Goal: Information Seeking & Learning: Learn about a topic

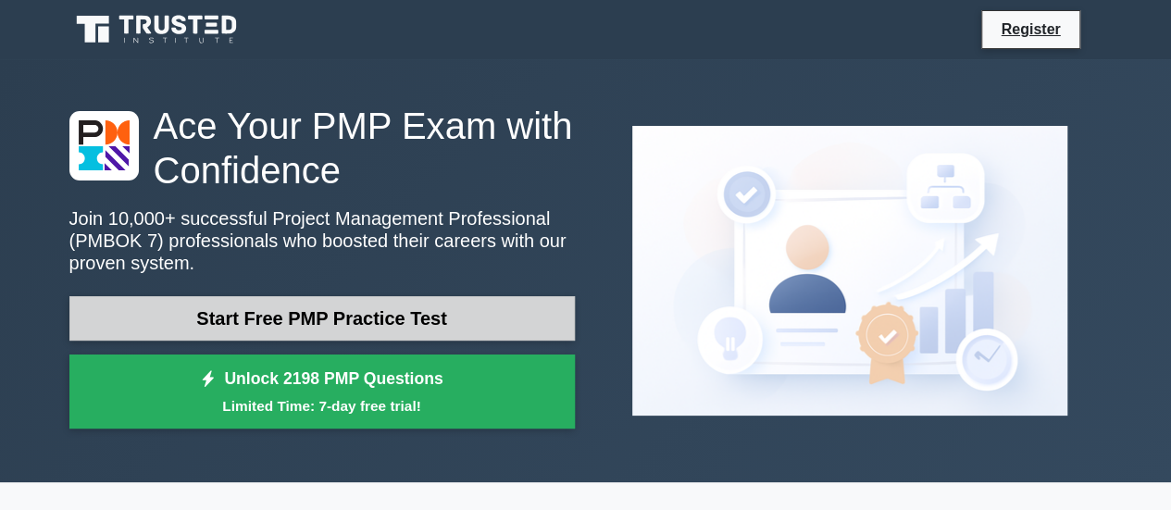
click at [431, 319] on link "Start Free PMP Practice Test" at bounding box center [322, 318] width 506 height 44
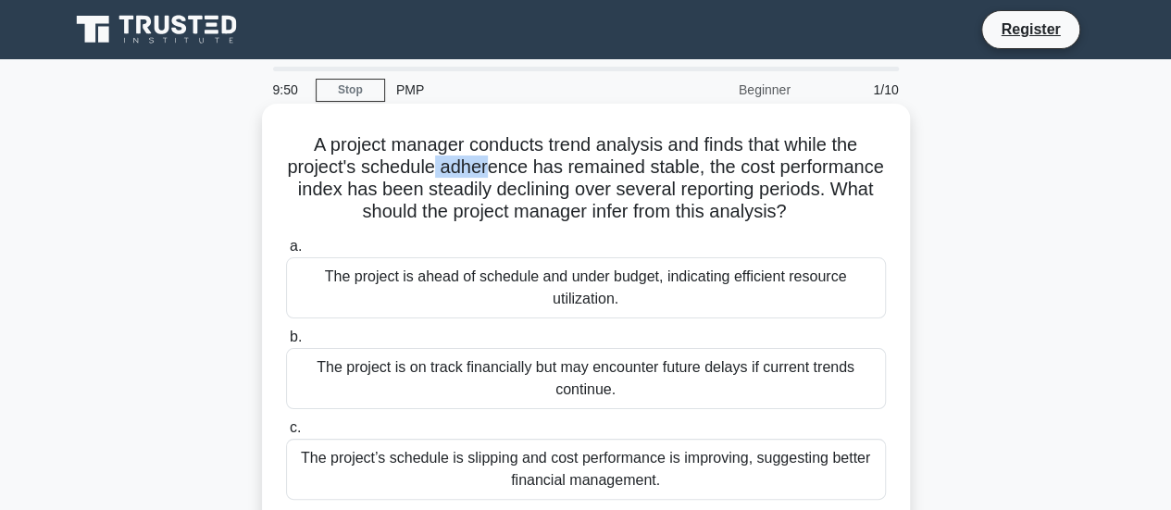
drag, startPoint x: 487, startPoint y: 178, endPoint x: 541, endPoint y: 176, distance: 53.7
click at [541, 176] on h5 "A project manager conducts trend analysis and finds that while the project's sc…" at bounding box center [586, 178] width 604 height 91
click at [695, 175] on h5 "A project manager conducts trend analysis and finds that while the project's sc…" at bounding box center [586, 178] width 604 height 91
click at [657, 196] on h5 "A project manager conducts trend analysis and finds that while the project's sc…" at bounding box center [586, 178] width 604 height 91
click at [638, 202] on h5 "A project manager conducts trend analysis and finds that while the project's sc…" at bounding box center [586, 178] width 604 height 91
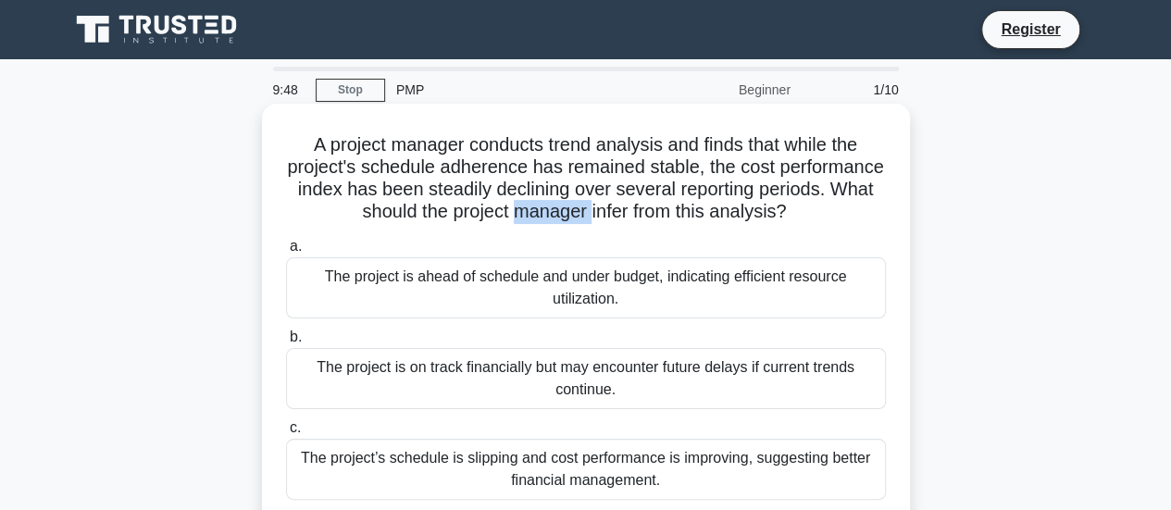
click at [638, 202] on h5 "A project manager conducts trend analysis and finds that while the project's sc…" at bounding box center [586, 178] width 604 height 91
click at [456, 182] on h5 "A project manager conducts trend analysis and finds that while the project's sc…" at bounding box center [586, 178] width 604 height 91
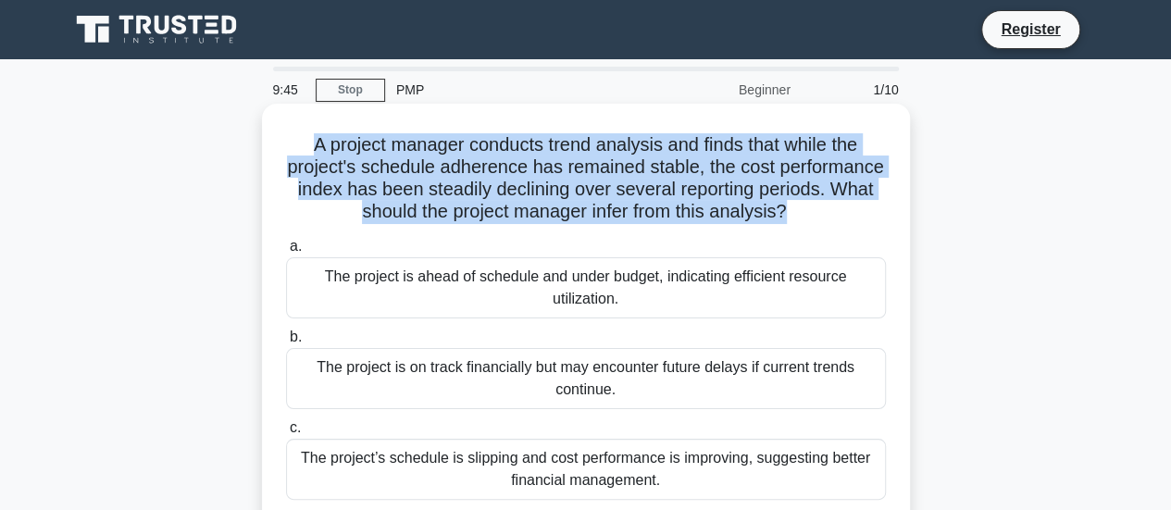
click at [456, 182] on h5 "A project manager conducts trend analysis and finds that while the project's sc…" at bounding box center [586, 178] width 604 height 91
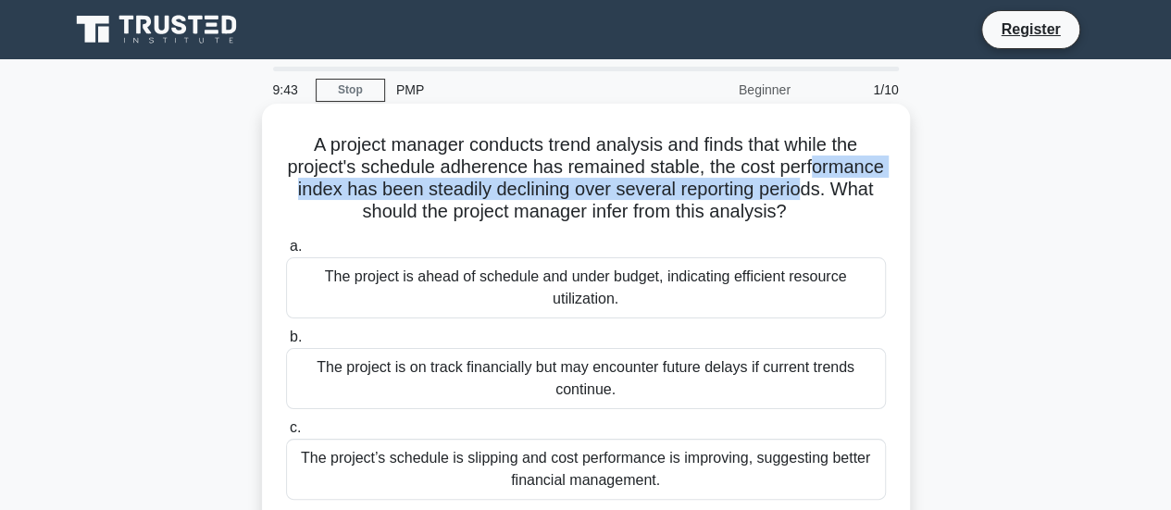
drag, startPoint x: 333, startPoint y: 183, endPoint x: 341, endPoint y: 209, distance: 27.0
click at [337, 209] on h5 "A project manager conducts trend analysis and finds that while the project's sc…" at bounding box center [586, 178] width 604 height 91
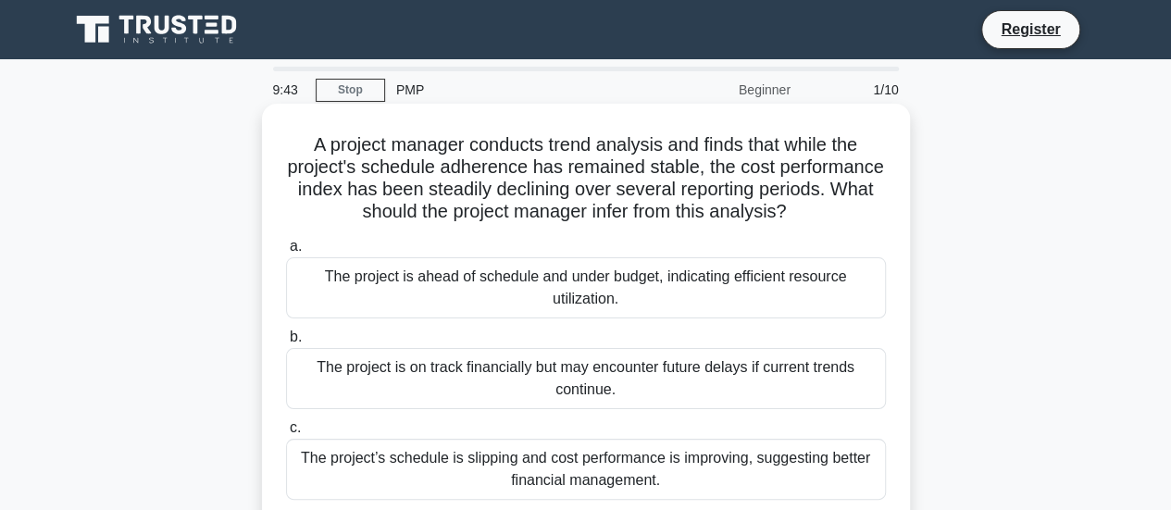
click at [449, 224] on h5 "A project manager conducts trend analysis and finds that while the project's sc…" at bounding box center [586, 178] width 604 height 91
drag, startPoint x: 626, startPoint y: 209, endPoint x: 680, endPoint y: 208, distance: 53.7
click at [631, 208] on h5 "A project manager conducts trend analysis and finds that while the project's sc…" at bounding box center [586, 178] width 604 height 91
click at [793, 217] on h5 "A project manager conducts trend analysis and finds that while the project's sc…" at bounding box center [586, 178] width 604 height 91
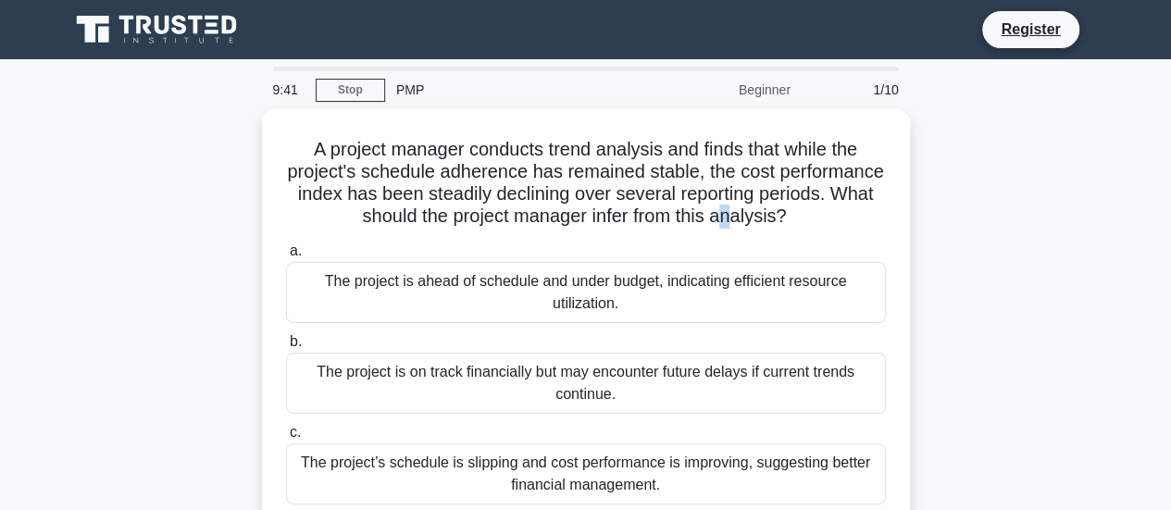
drag, startPoint x: 854, startPoint y: 209, endPoint x: 224, endPoint y: 116, distance: 636.5
click at [224, 116] on div "A project manager conducts trend analysis and finds that while the project's sc…" at bounding box center [585, 375] width 1055 height 535
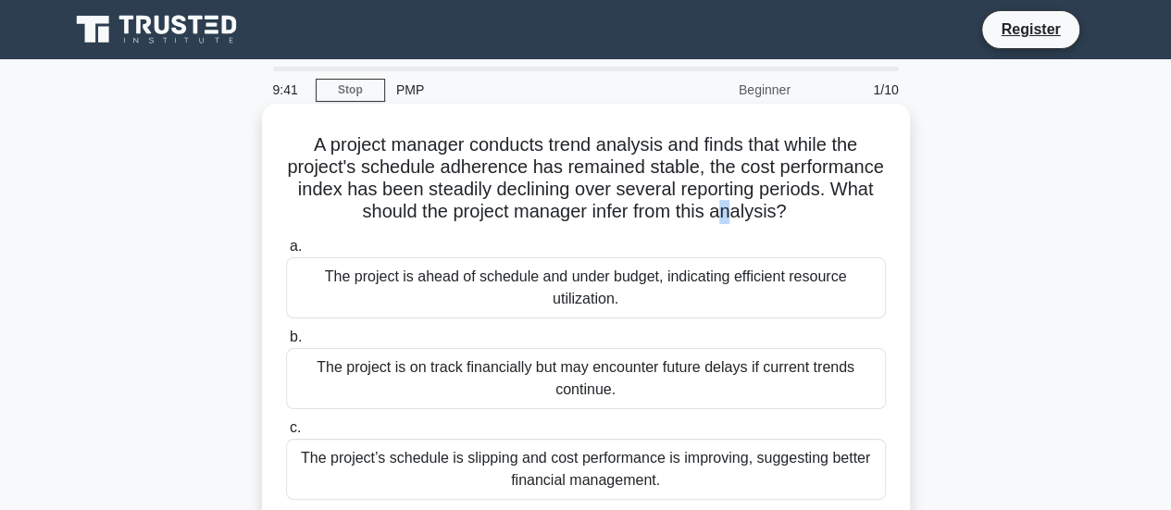
click at [448, 193] on h5 "A project manager conducts trend analysis and finds that while the project's sc…" at bounding box center [586, 178] width 604 height 91
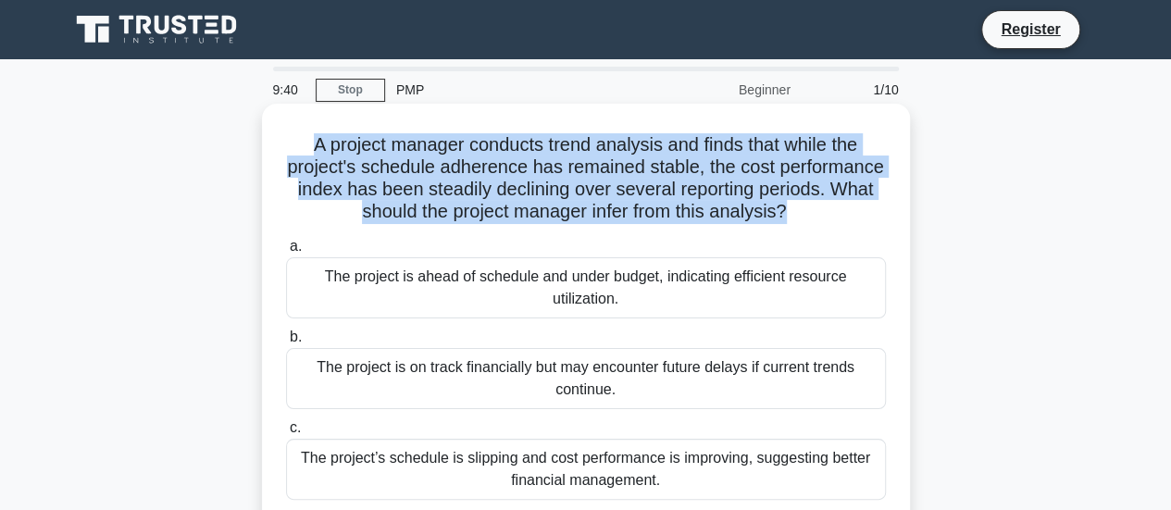
click at [448, 193] on h5 "A project manager conducts trend analysis and finds that while the project's sc…" at bounding box center [586, 178] width 604 height 91
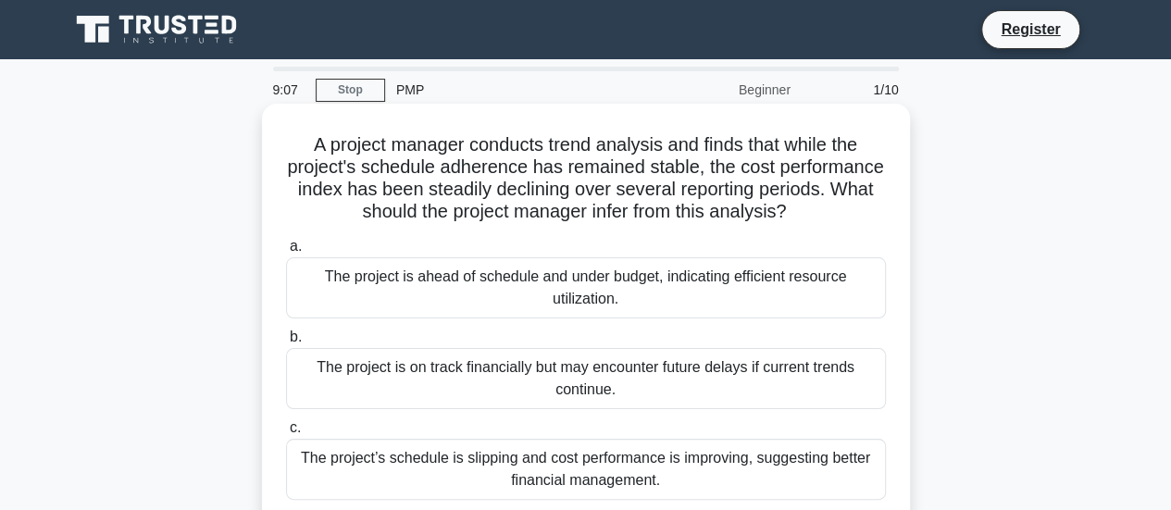
click at [746, 333] on label "b. The project is on track financially but may encounter future delays if curre…" at bounding box center [586, 367] width 600 height 83
click at [286, 333] on input "b. The project is on track financially but may encounter future delays if curre…" at bounding box center [286, 337] width 0 height 12
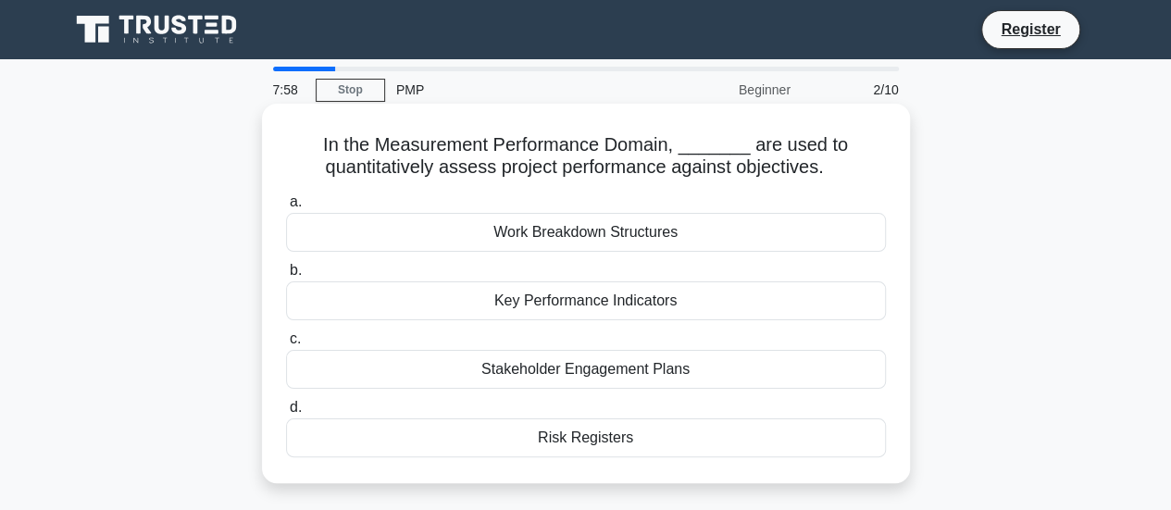
click at [718, 366] on div "Stakeholder Engagement Plans" at bounding box center [586, 369] width 600 height 39
click at [286, 345] on input "c. Stakeholder Engagement Plans" at bounding box center [286, 339] width 0 height 12
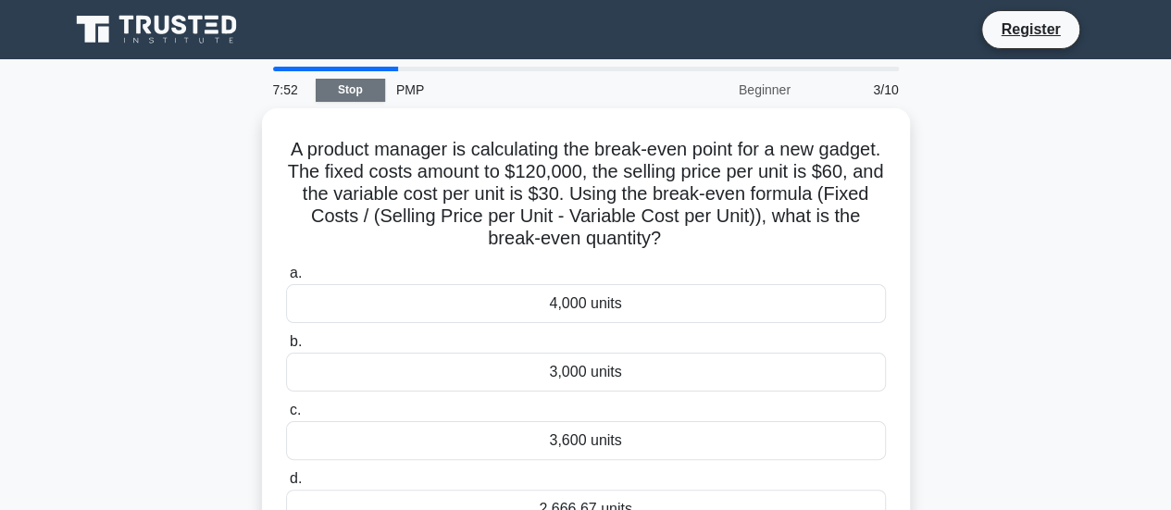
click at [337, 92] on link "Stop" at bounding box center [350, 90] width 69 height 23
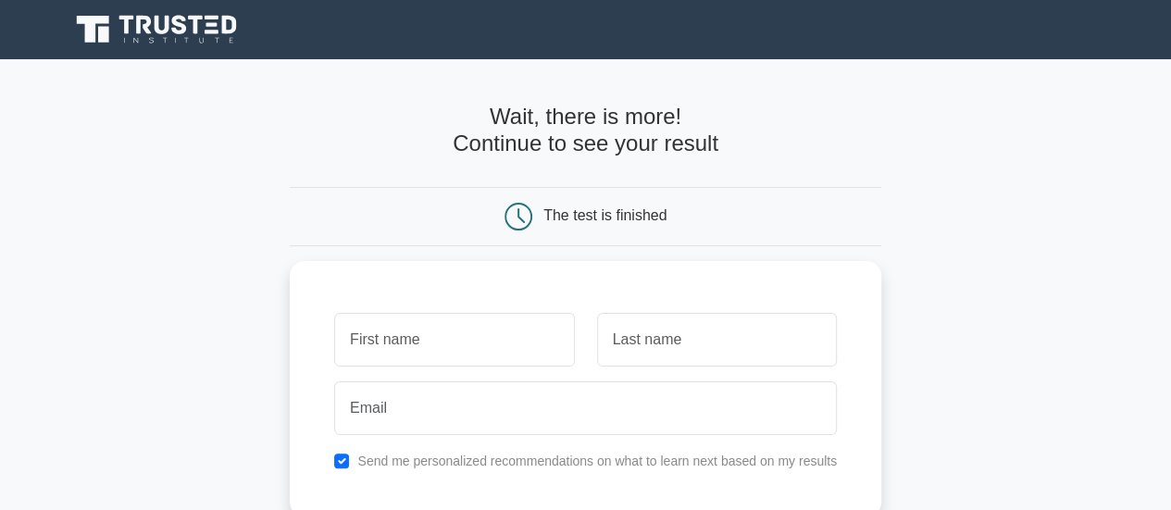
click at [111, 21] on icon at bounding box center [158, 29] width 178 height 35
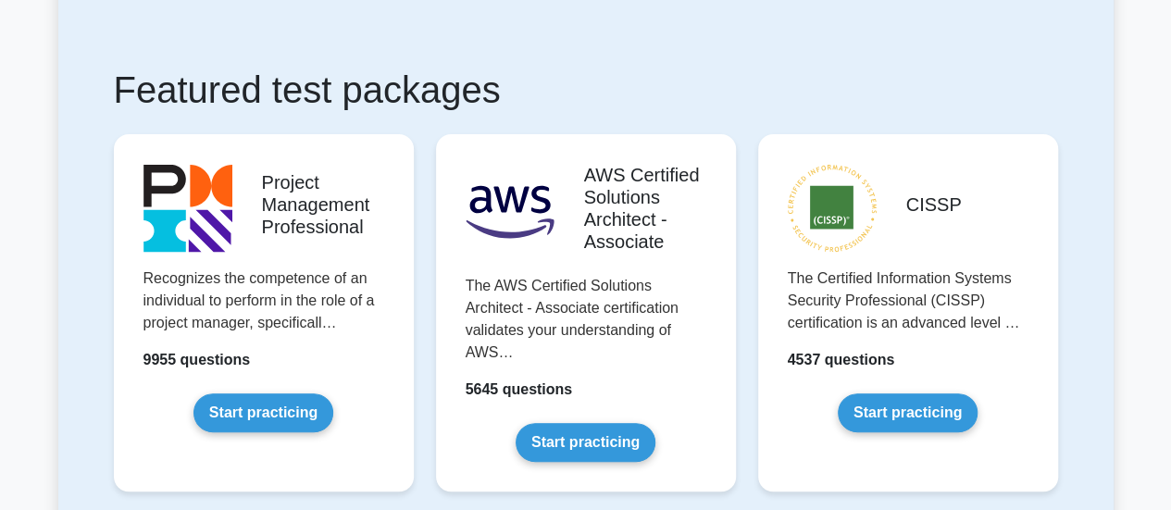
scroll to position [272, 0]
